Goal: Find specific page/section: Find specific page/section

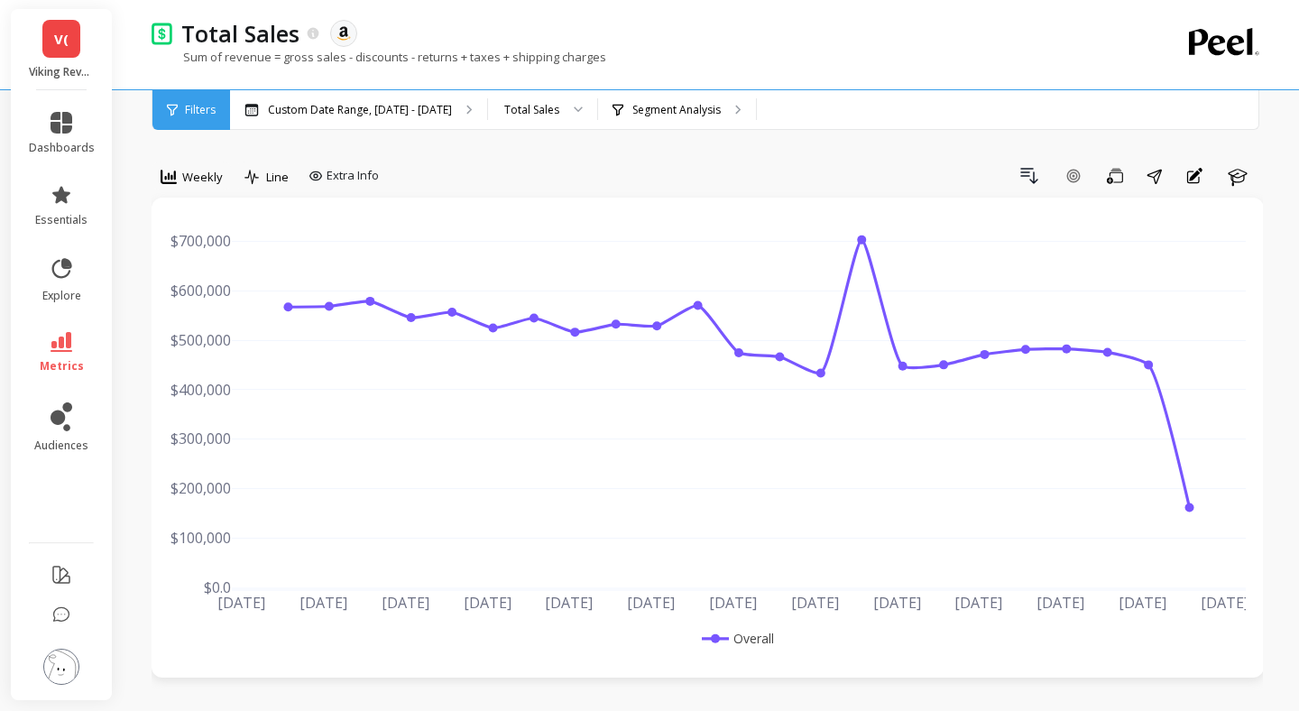
click at [69, 39] on link "V(" at bounding box center [61, 39] width 38 height 38
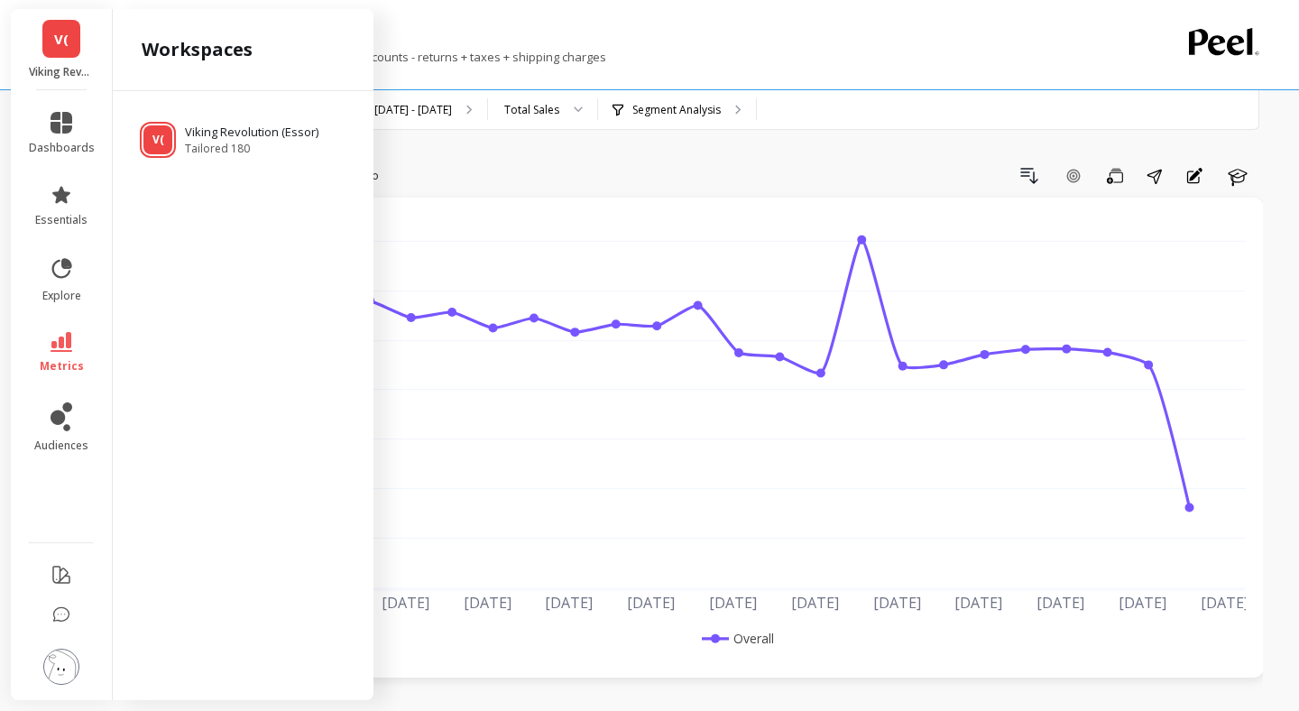
click at [77, 41] on link "V(" at bounding box center [61, 39] width 38 height 38
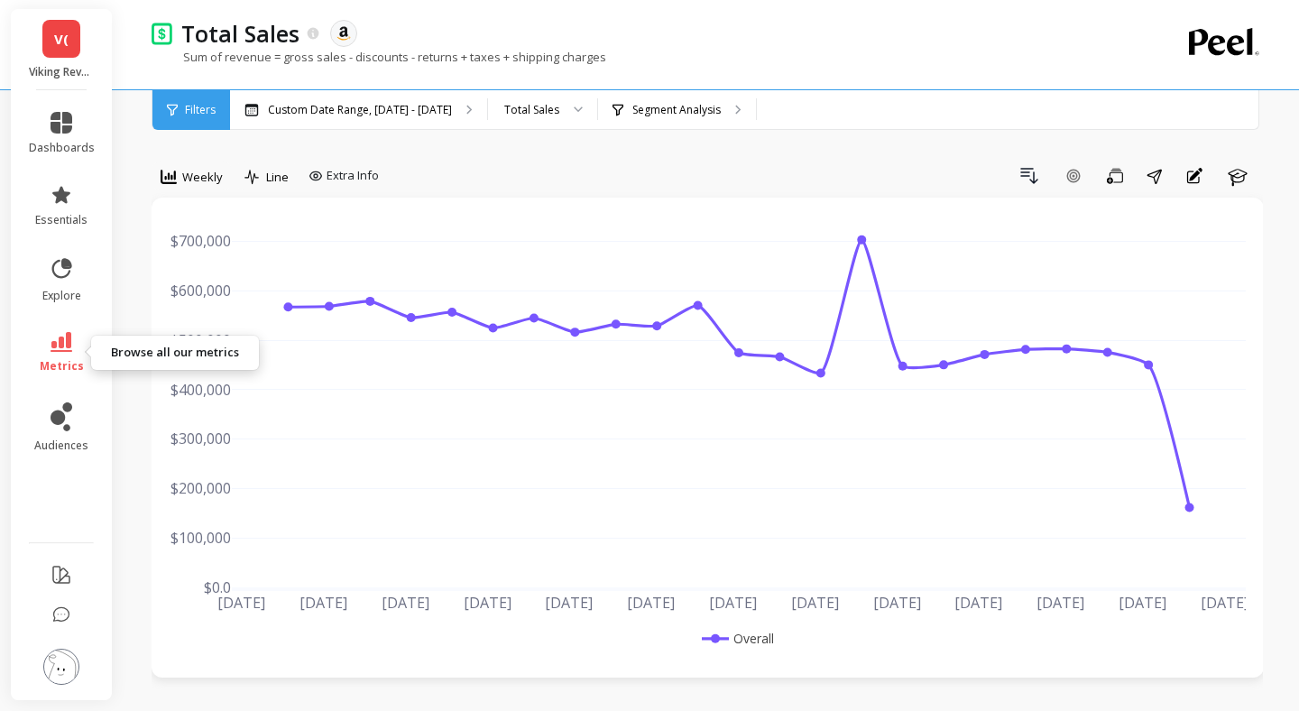
click at [59, 345] on icon at bounding box center [62, 342] width 22 height 20
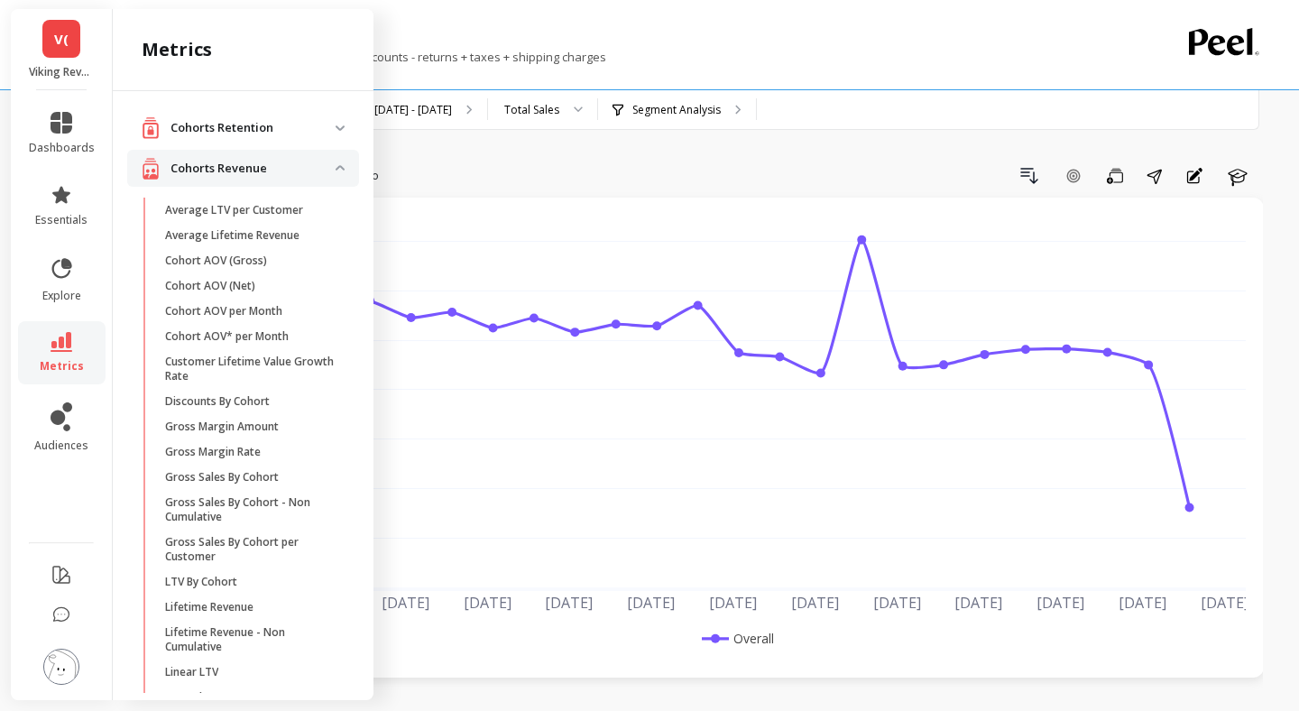
click at [44, 36] on link "V(" at bounding box center [61, 39] width 38 height 38
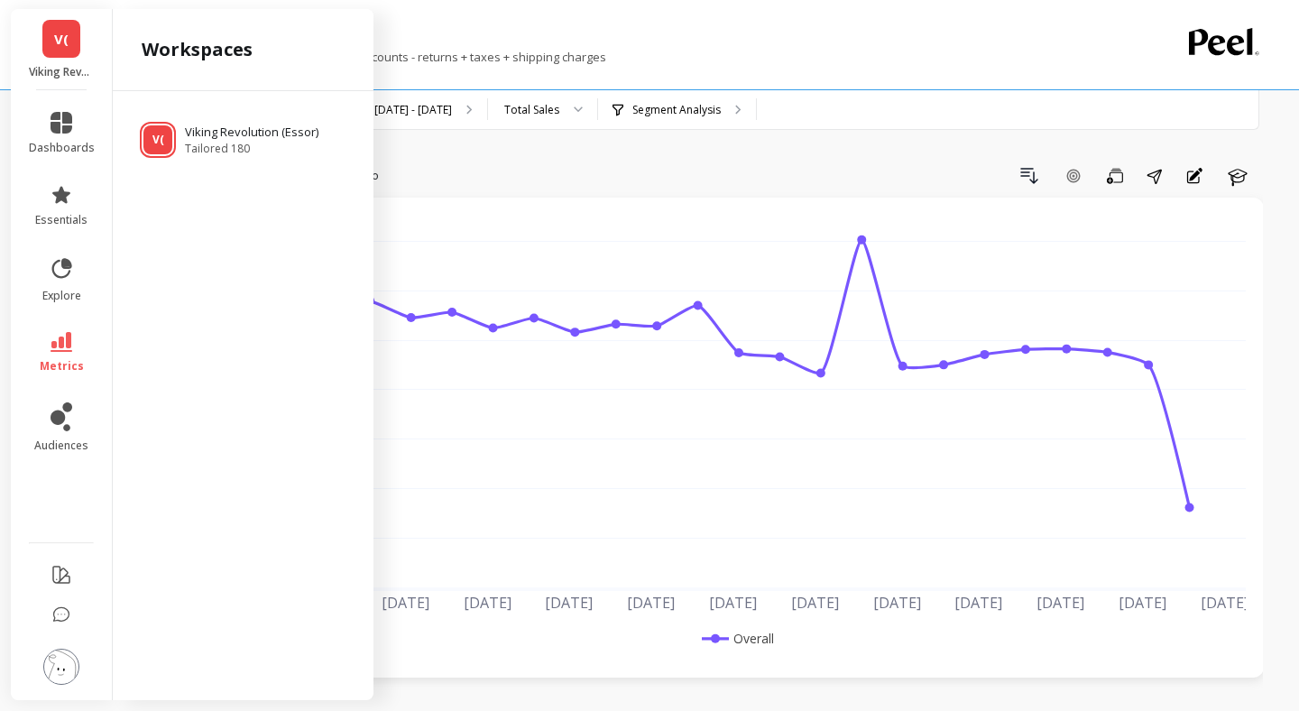
click at [197, 119] on ul "V( Viking Revolution (Essor) Tailored 180" at bounding box center [243, 132] width 232 height 47
click at [198, 136] on p "Viking Revolution (Essor)" at bounding box center [255, 133] width 141 height 18
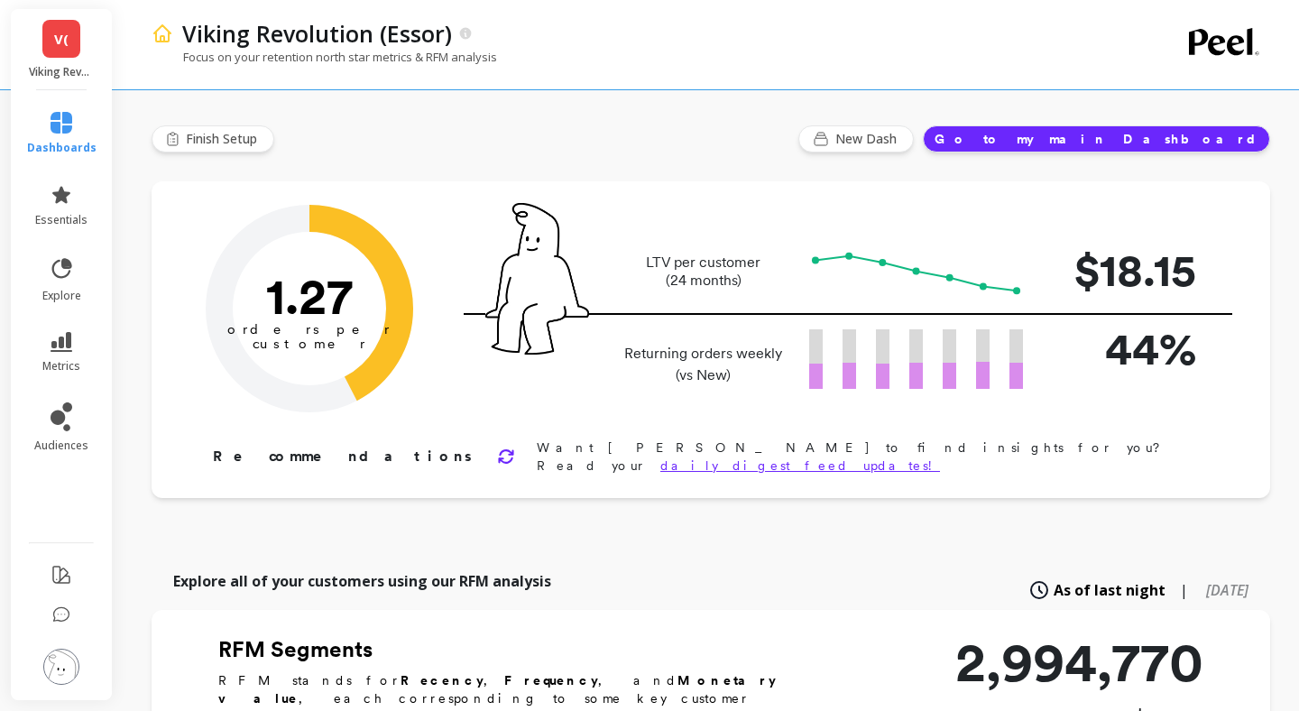
click at [966, 26] on div "Viking Revolution (Essor)" at bounding box center [644, 33] width 942 height 31
